Goal: Task Accomplishment & Management: Use online tool/utility

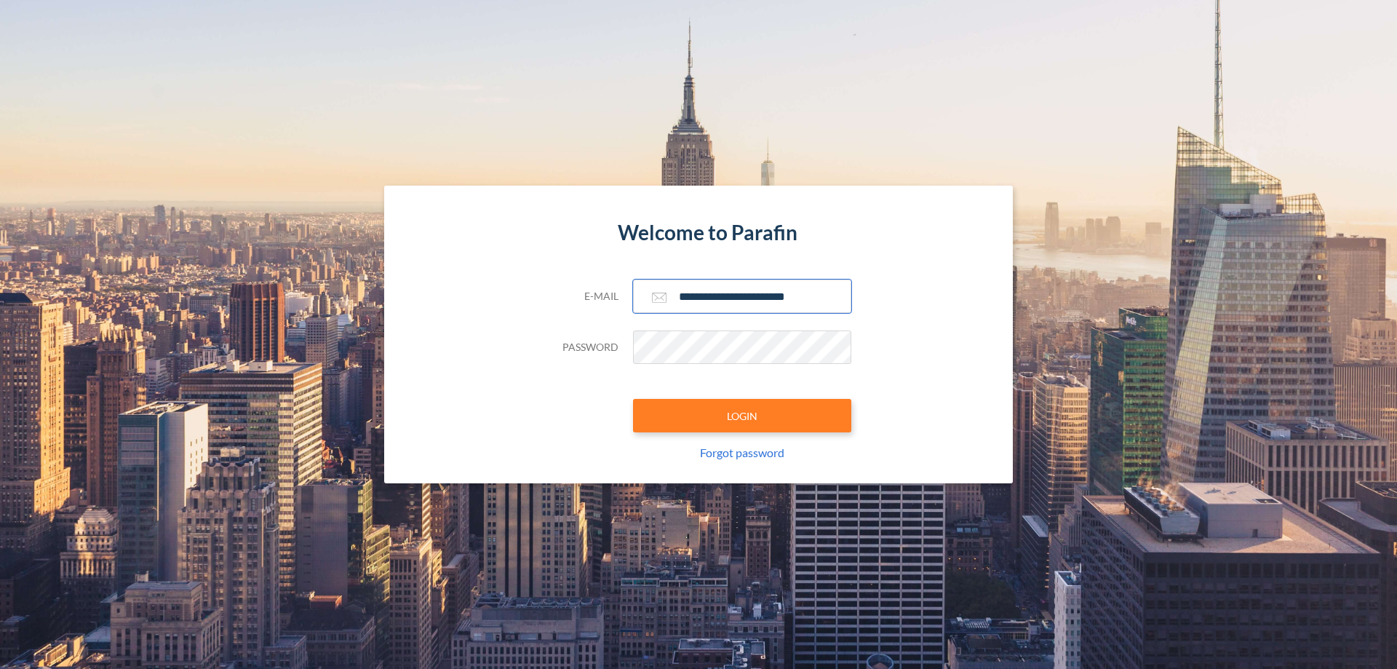
type input "**********"
click at [742, 415] on button "LOGIN" at bounding box center [742, 415] width 218 height 33
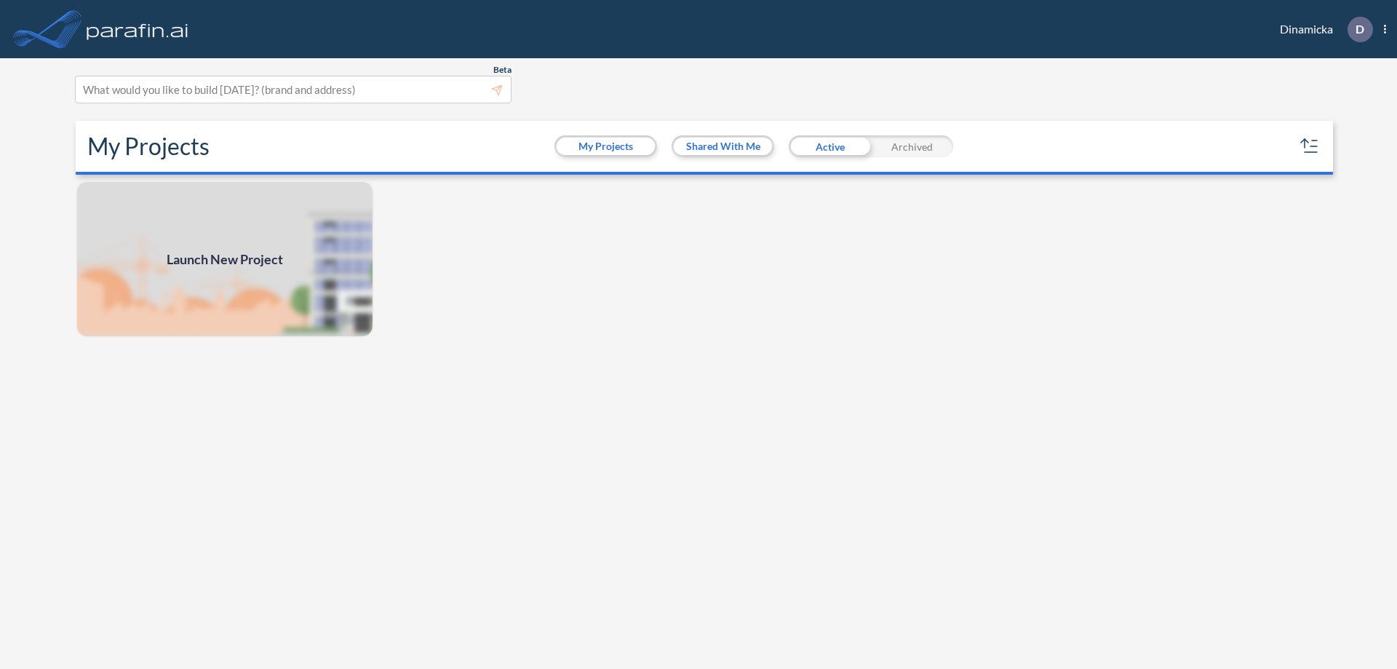
scroll to position [4, 0]
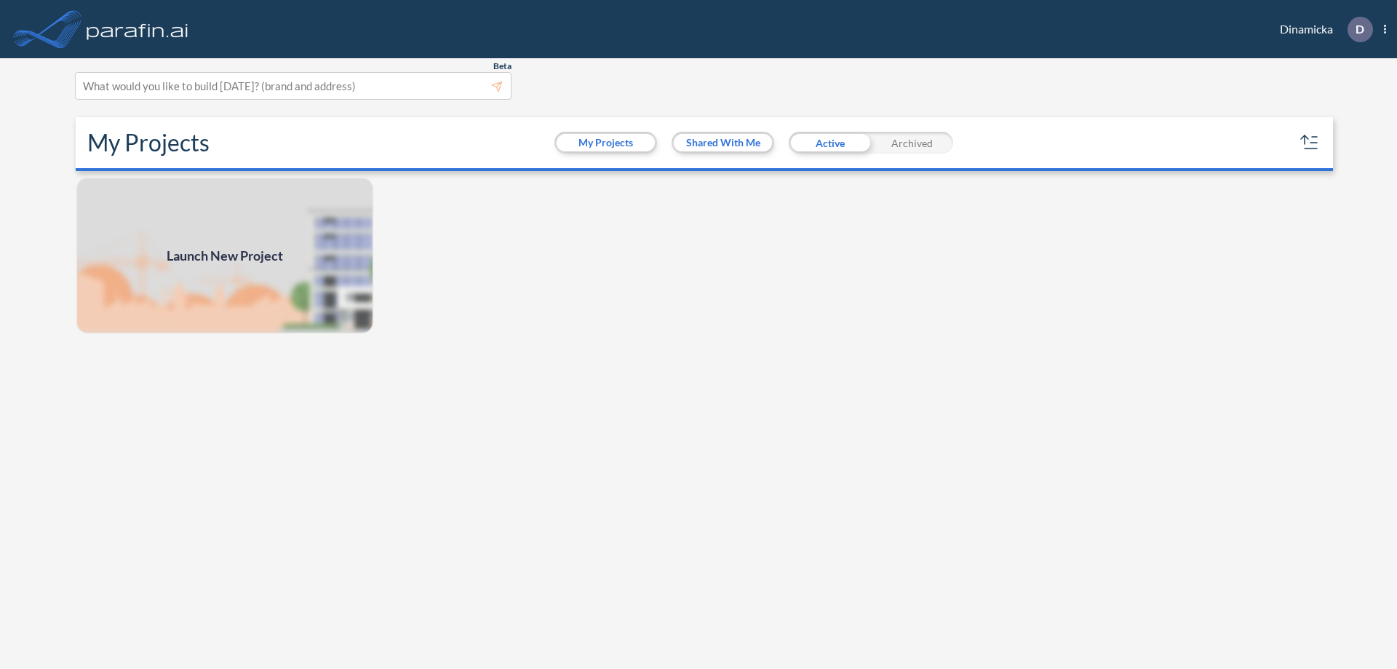
click at [225, 255] on span "Launch New Project" at bounding box center [225, 256] width 116 height 20
